Goal: Task Accomplishment & Management: Manage account settings

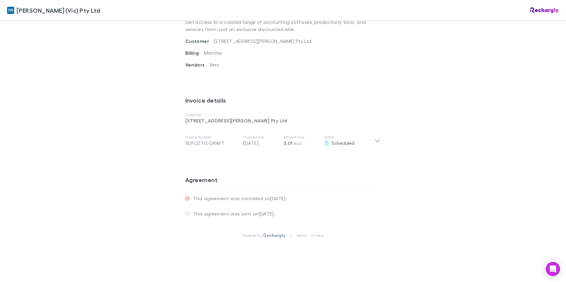
scroll to position [244, 0]
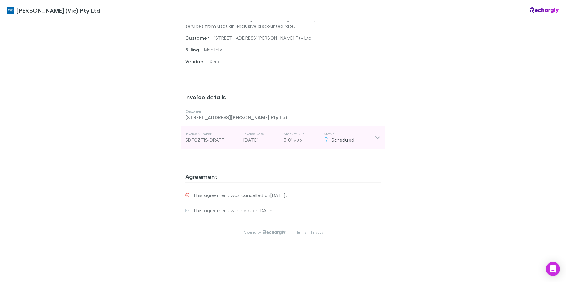
click at [377, 138] on icon at bounding box center [377, 137] width 5 height 3
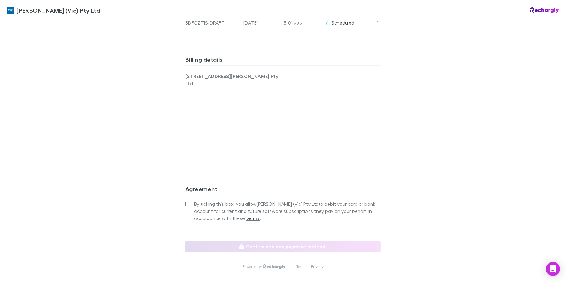
scroll to position [385, 0]
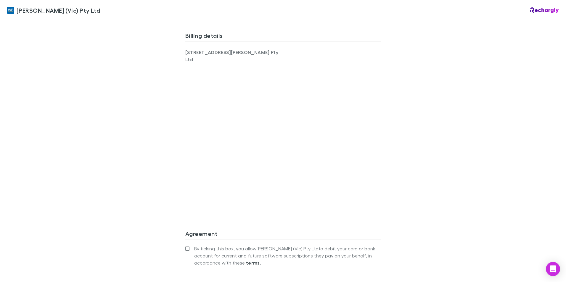
drag, startPoint x: 91, startPoint y: 165, endPoint x: 95, endPoint y: 169, distance: 6.1
click at [91, 165] on div "William Buck (Vic) Pty Ltd William Buck (Vic) Pty Ltd Software subscriptions ag…" at bounding box center [283, 141] width 566 height 282
drag, startPoint x: 44, startPoint y: 183, endPoint x: 116, endPoint y: 170, distance: 72.4
click at [52, 184] on div "William Buck (Vic) Pty Ltd William Buck (Vic) Pty Ltd Software subscriptions ag…" at bounding box center [283, 141] width 566 height 282
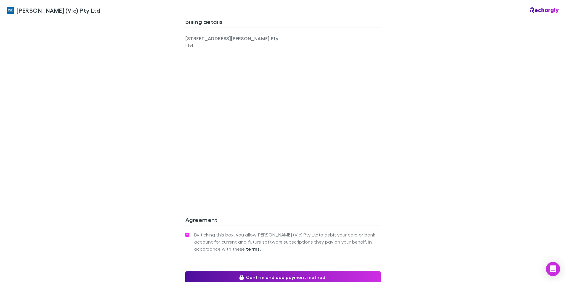
scroll to position [457, 0]
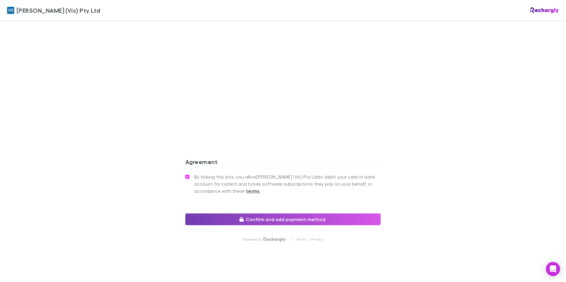
click at [289, 214] on button "Confirm and add payment method" at bounding box center [282, 220] width 195 height 12
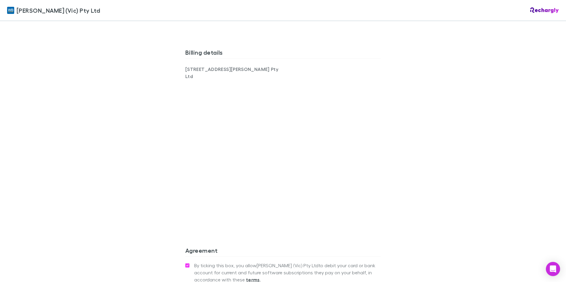
scroll to position [293, 0]
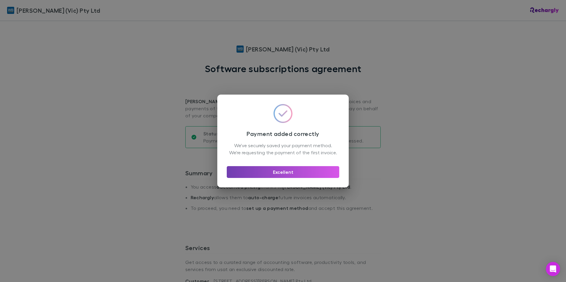
click at [288, 178] on button "Excellent" at bounding box center [283, 172] width 112 height 12
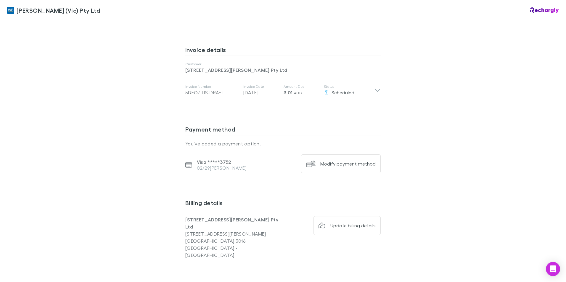
scroll to position [296, 0]
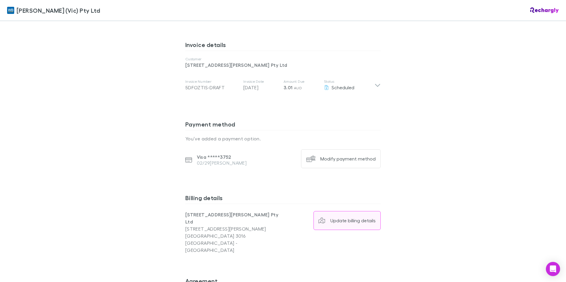
click at [337, 223] on div "Update billing details" at bounding box center [352, 221] width 45 height 6
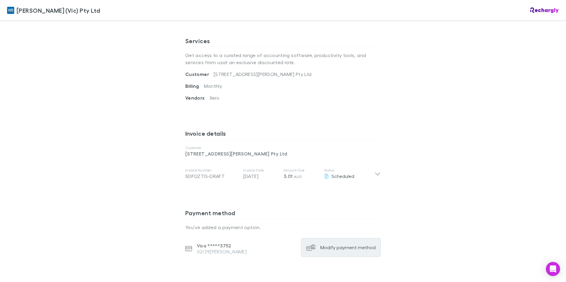
scroll to position [237, 0]
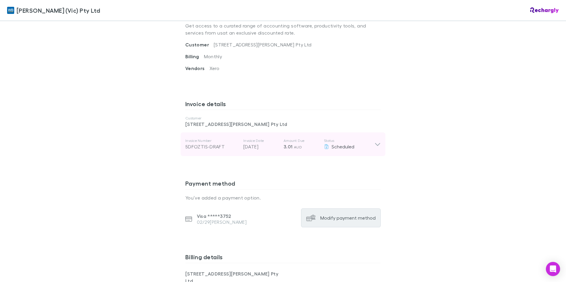
click at [377, 147] on icon at bounding box center [377, 144] width 6 height 7
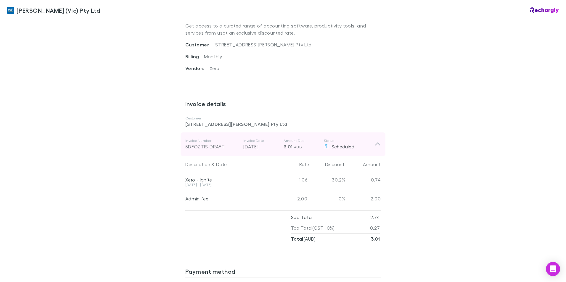
click at [377, 146] on icon at bounding box center [377, 144] width 6 height 7
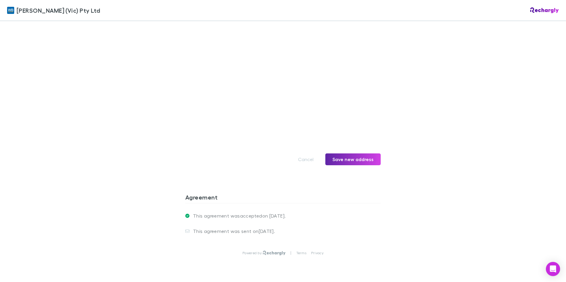
scroll to position [554, 0]
